Goal: Communication & Community: Connect with others

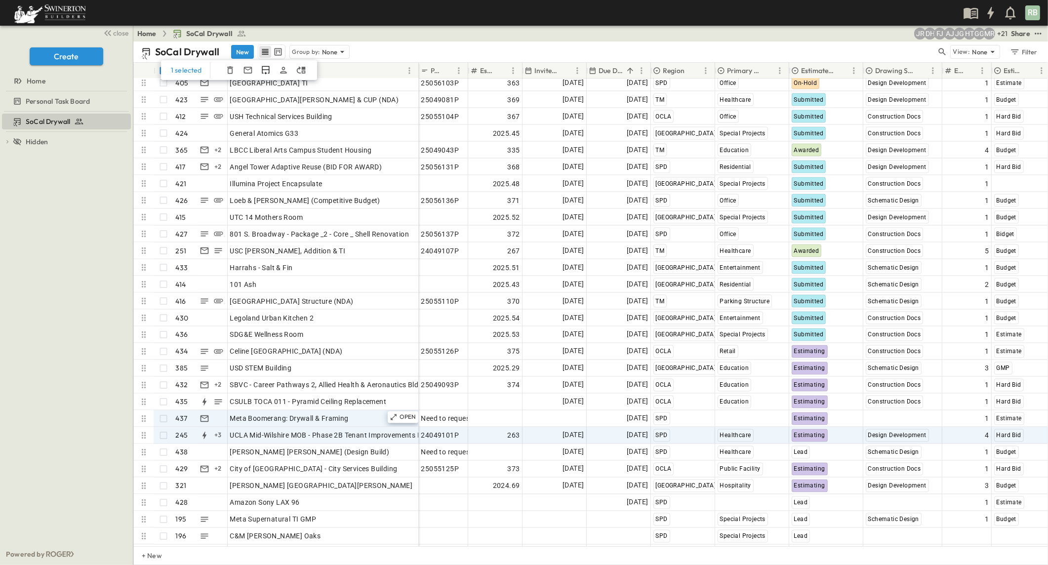
scroll to position [6856, 0]
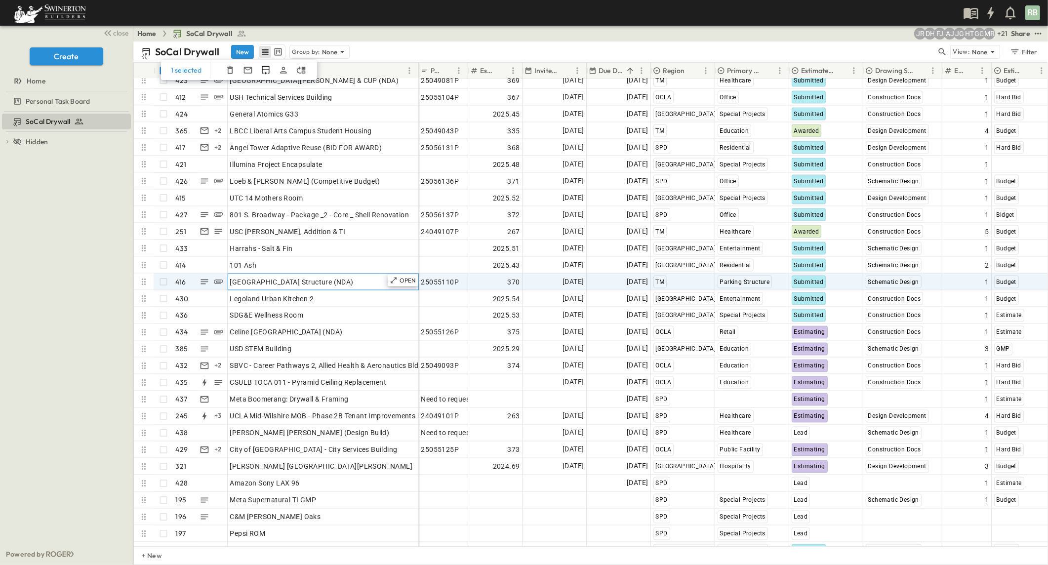
click at [282, 280] on span "[GEOGRAPHIC_DATA] Structure (NDA)" at bounding box center [291, 282] width 123 height 10
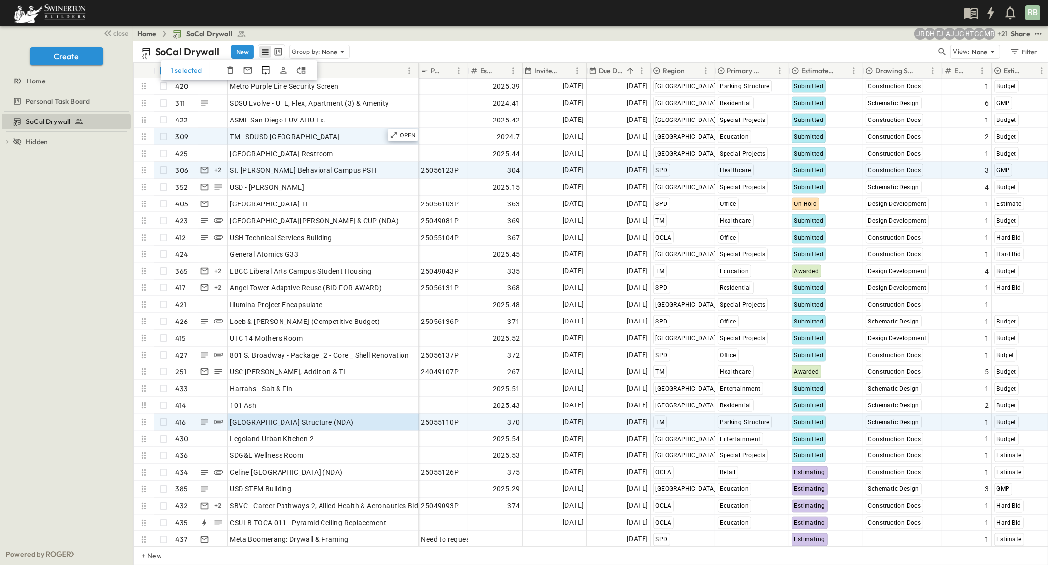
scroll to position [6636, 0]
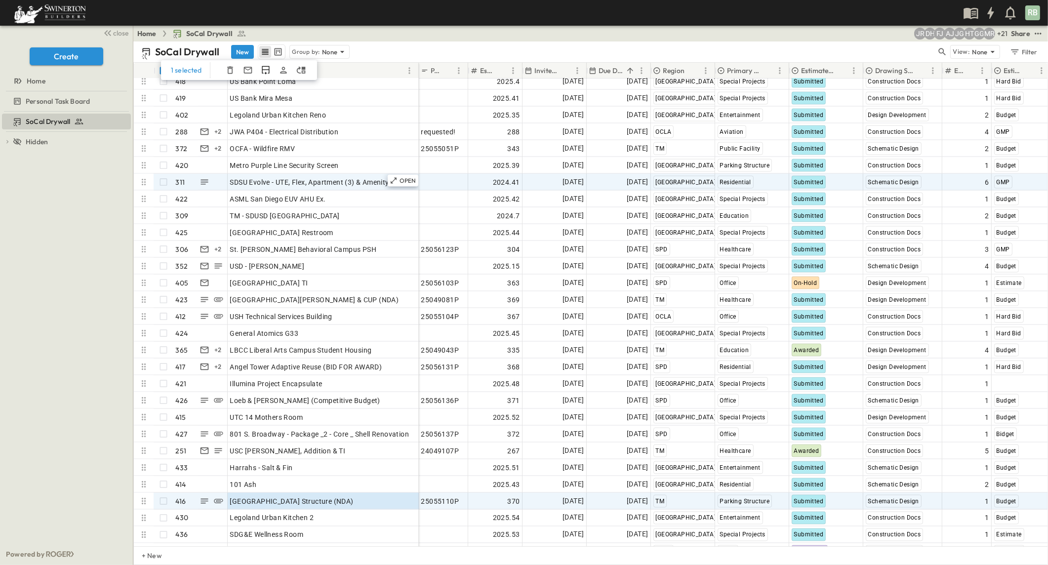
click at [143, 180] on icon at bounding box center [144, 182] width 10 height 10
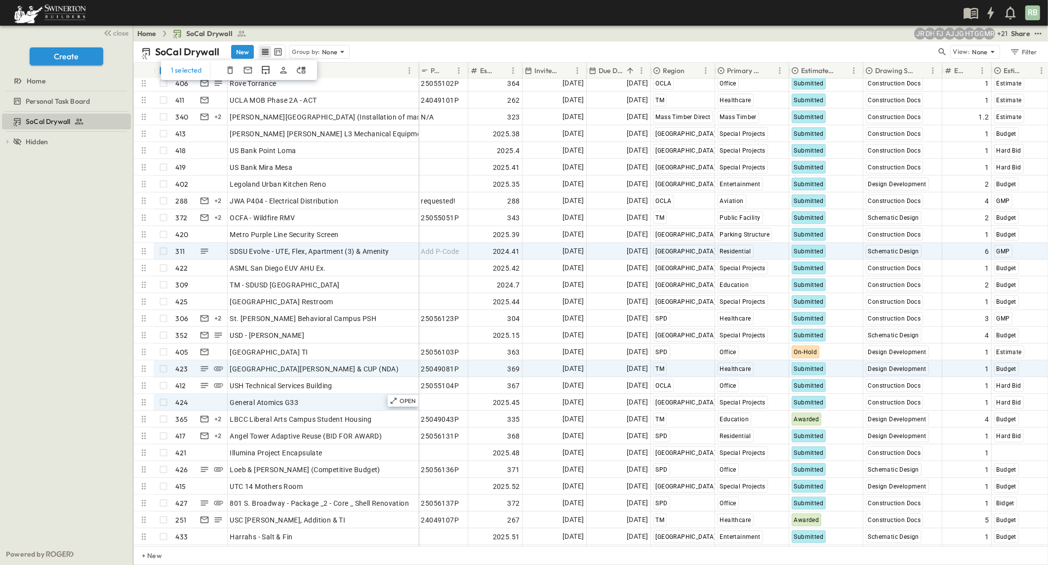
scroll to position [6582, 0]
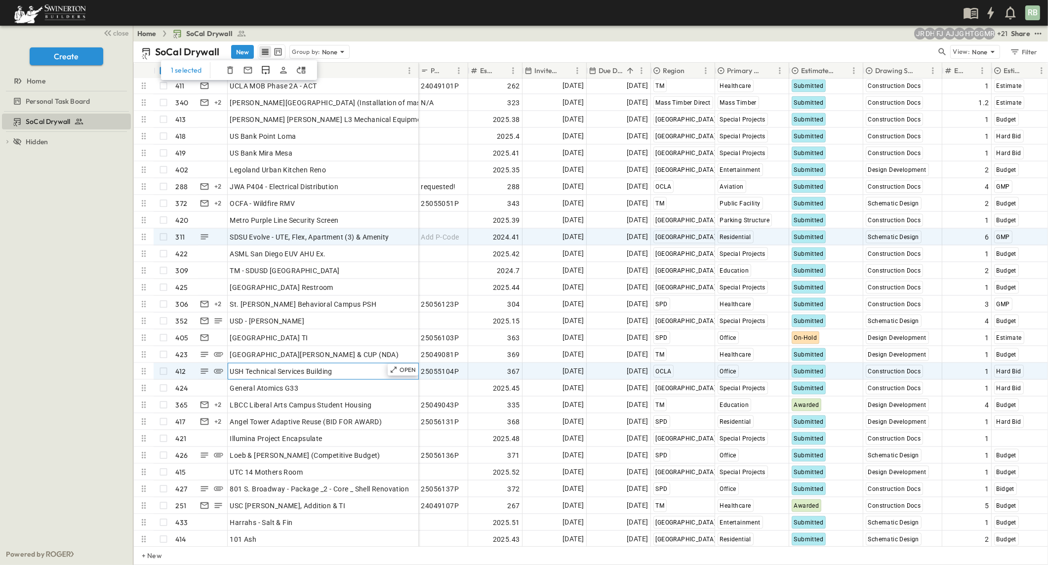
click at [301, 370] on span "USH Technical Services Building" at bounding box center [281, 371] width 102 height 10
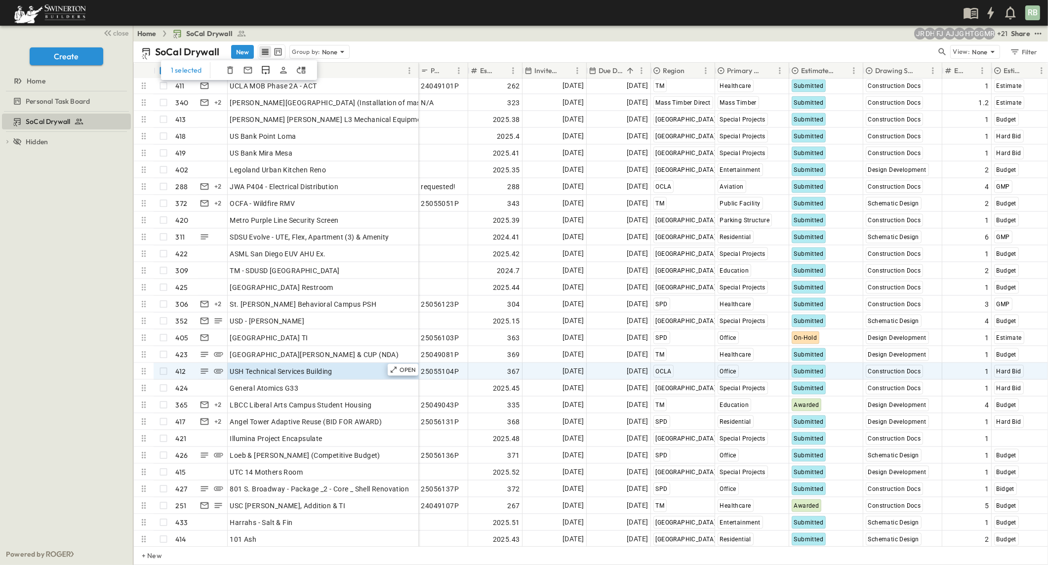
click at [146, 370] on icon at bounding box center [144, 371] width 10 height 10
click at [142, 374] on icon at bounding box center [144, 371] width 4 height 6
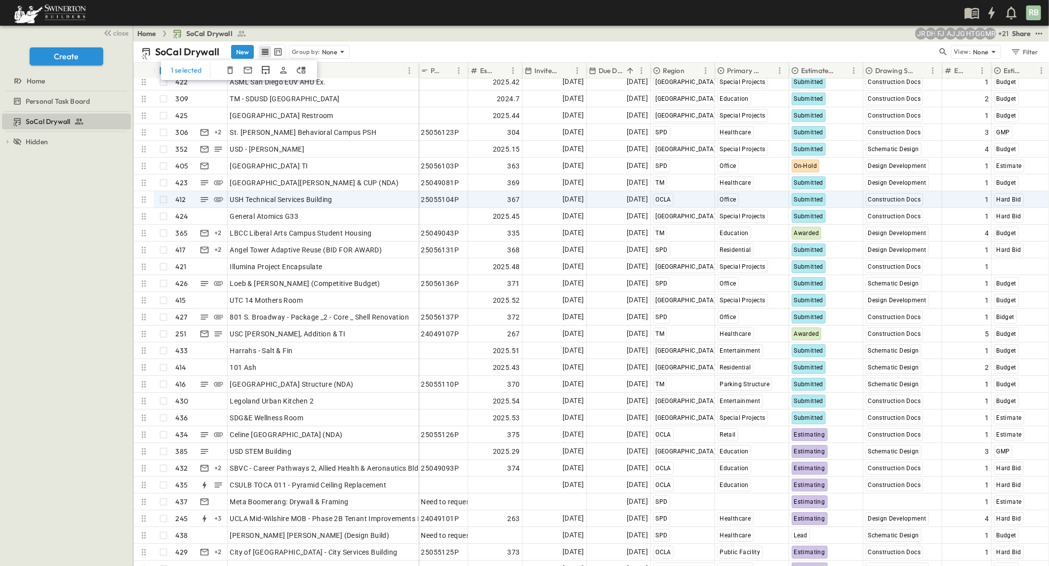
scroll to position [6761, 0]
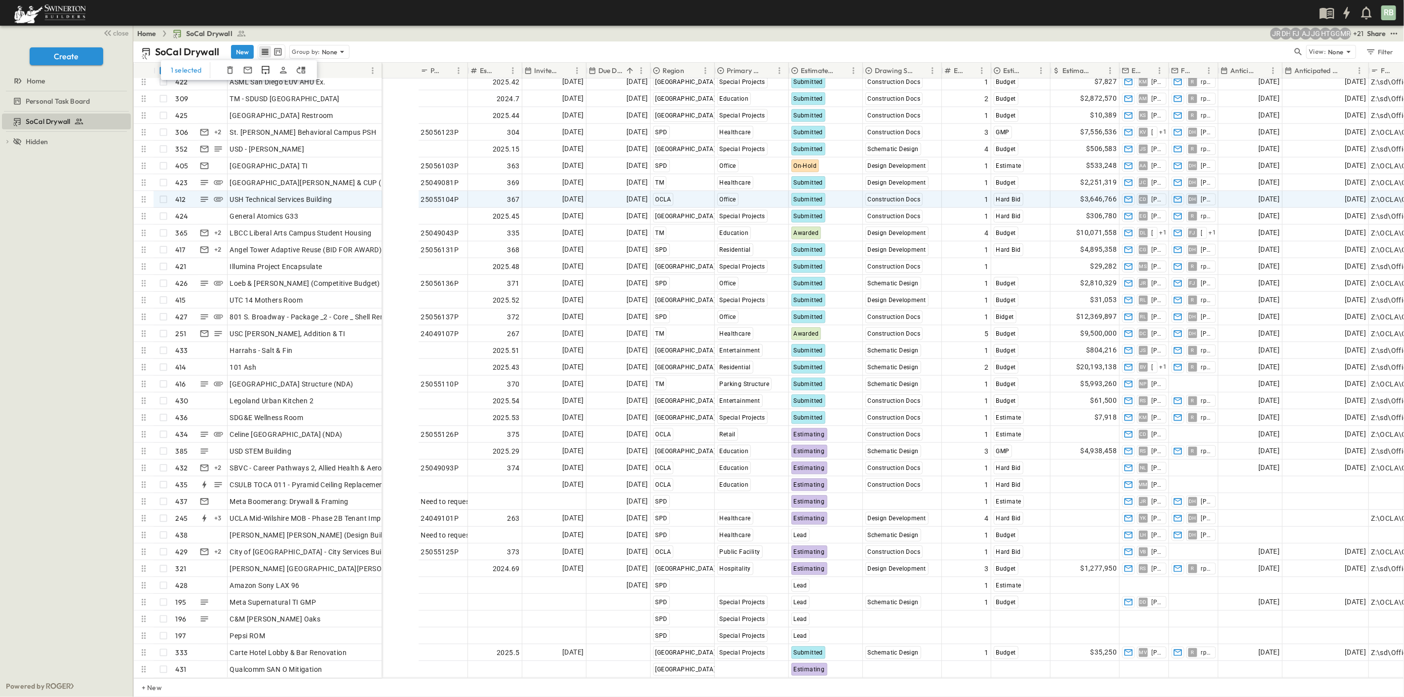
drag, startPoint x: 417, startPoint y: 68, endPoint x: 380, endPoint y: 77, distance: 37.6
click at [380, 77] on div at bounding box center [383, 71] width 10 height 28
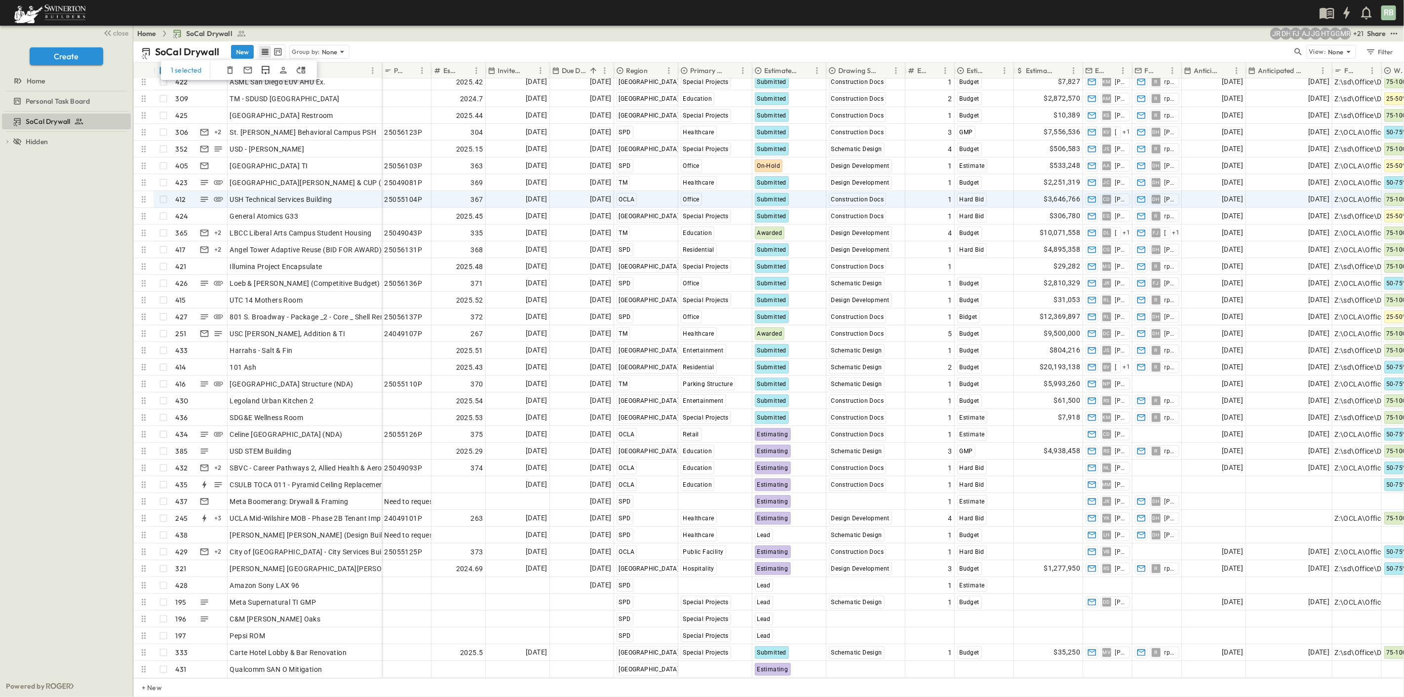
click at [1047, 35] on p "+ 21" at bounding box center [1358, 34] width 10 height 10
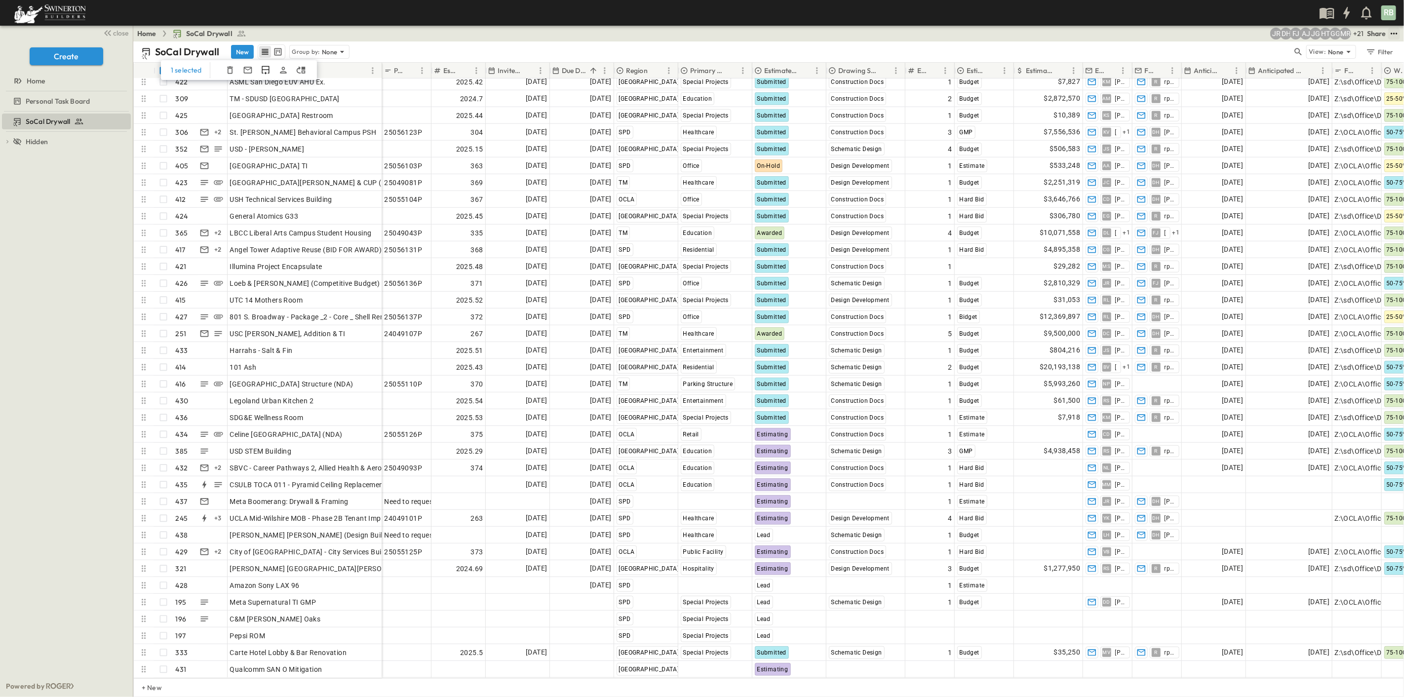
click at [1047, 35] on icon "test" at bounding box center [1394, 34] width 10 height 10
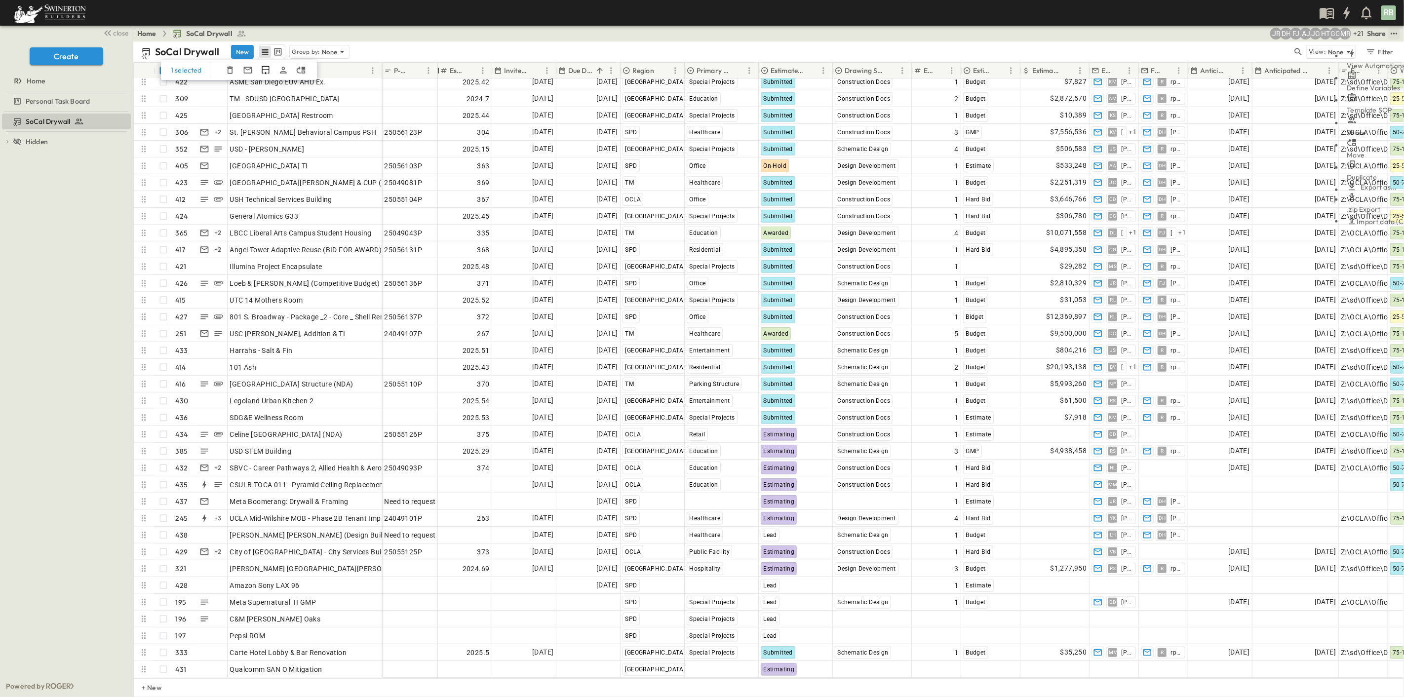
drag, startPoint x: 428, startPoint y: 68, endPoint x: 434, endPoint y: 74, distance: 8.7
click at [434, 74] on div at bounding box center [439, 71] width 10 height 28
click at [1047, 35] on icon "test" at bounding box center [1394, 34] width 10 height 10
